Goal: Information Seeking & Learning: Compare options

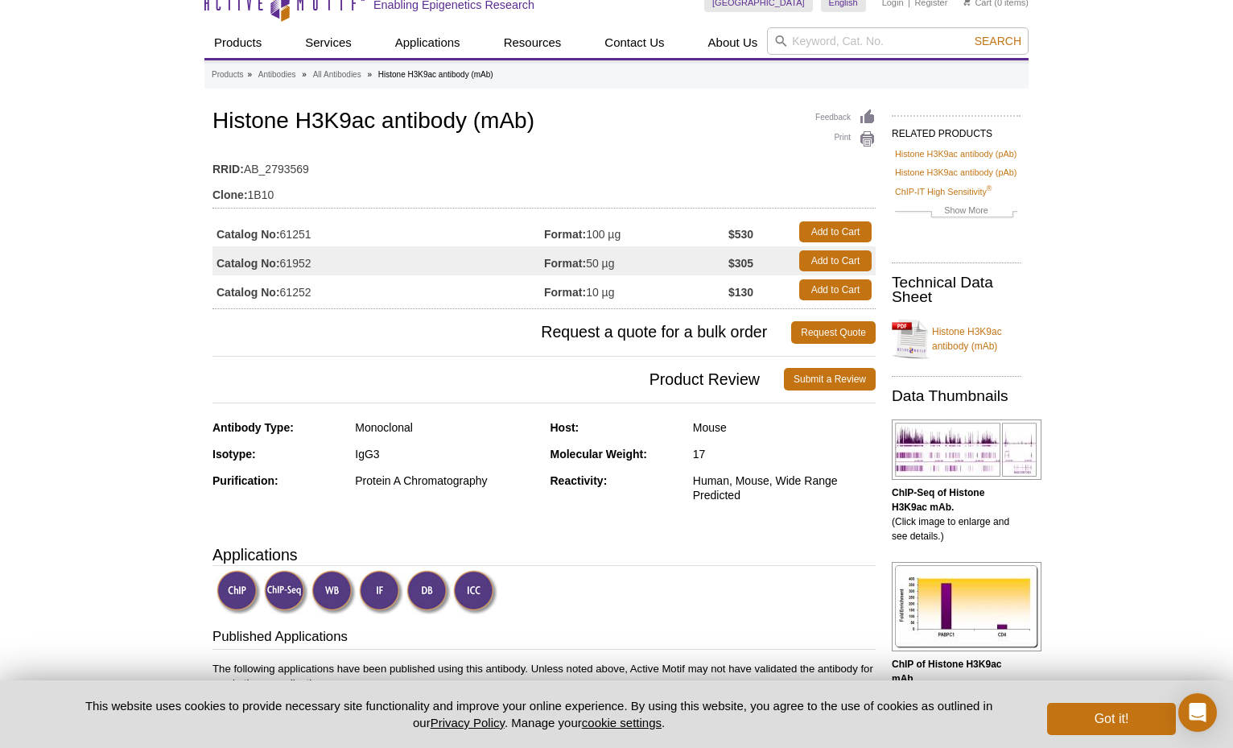
scroll to position [35, 0]
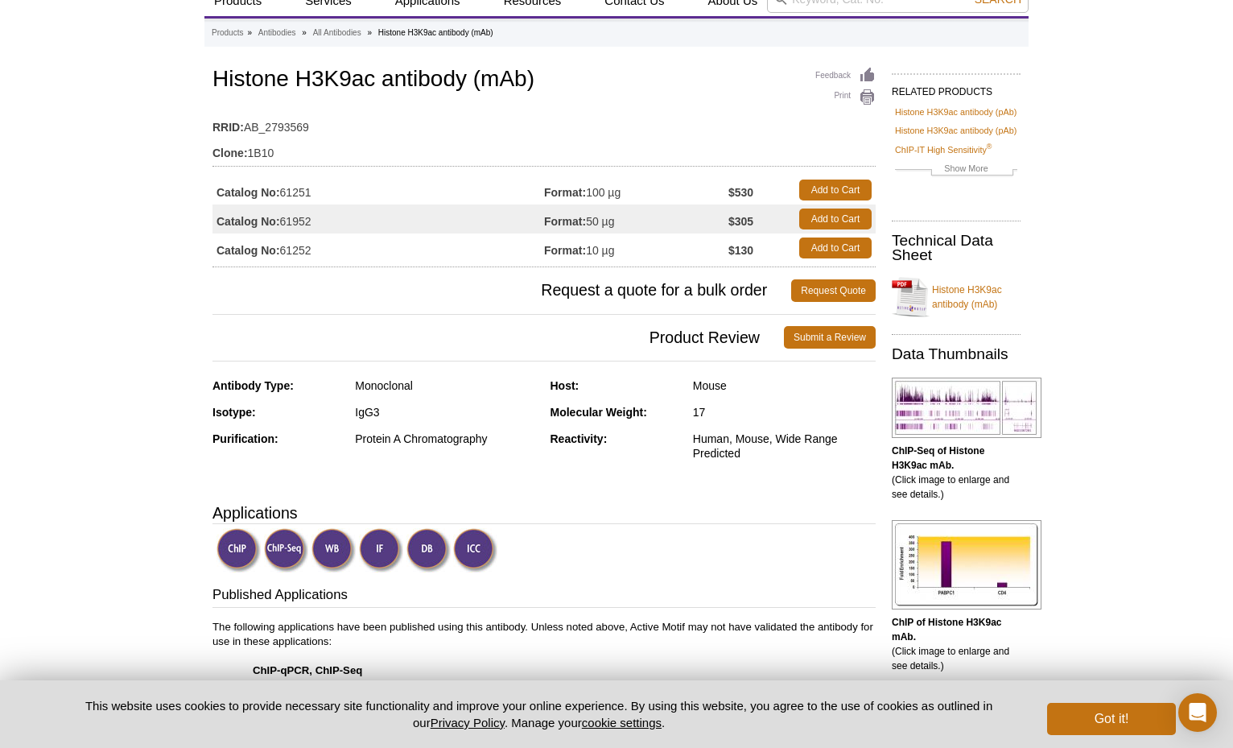
scroll to position [95, 0]
